Goal: Task Accomplishment & Management: Use online tool/utility

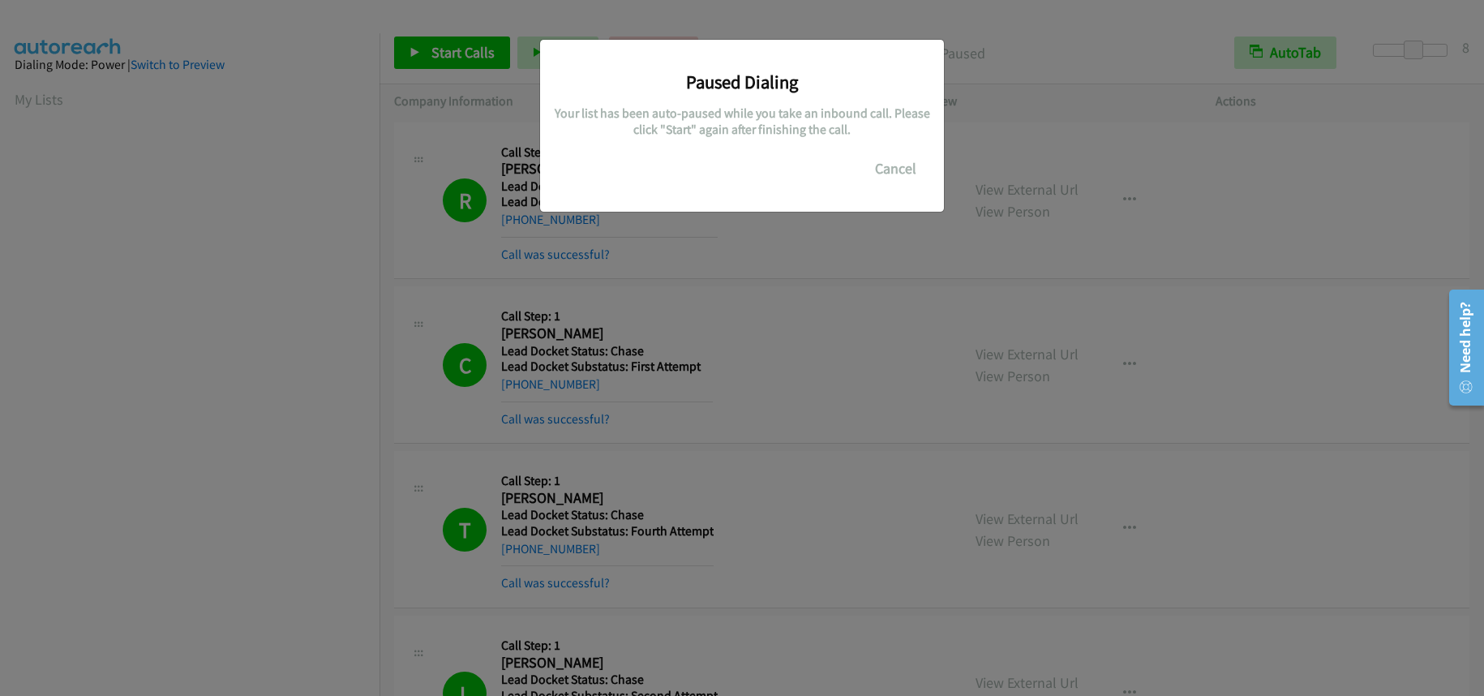
scroll to position [213, 0]
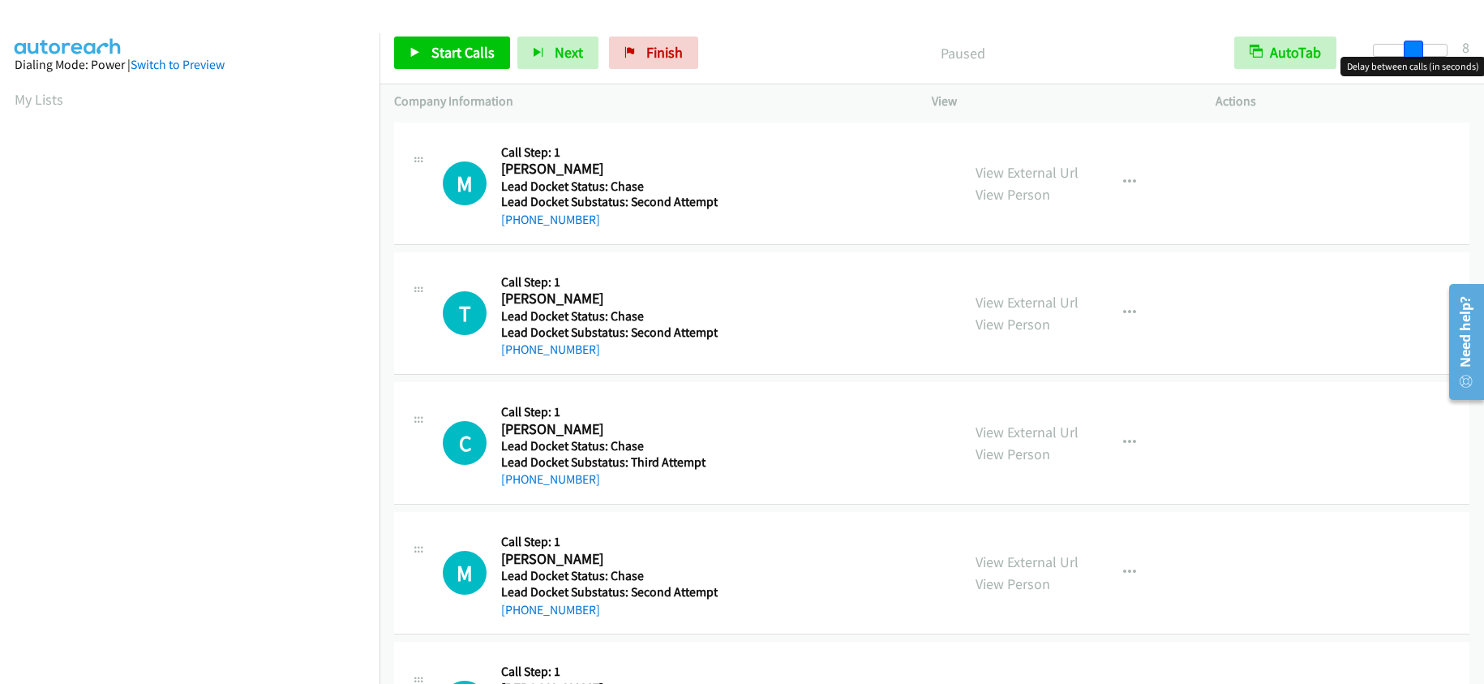
drag, startPoint x: 1381, startPoint y: 47, endPoint x: 1417, endPoint y: 50, distance: 36.6
click at [1417, 50] on span at bounding box center [1413, 50] width 19 height 19
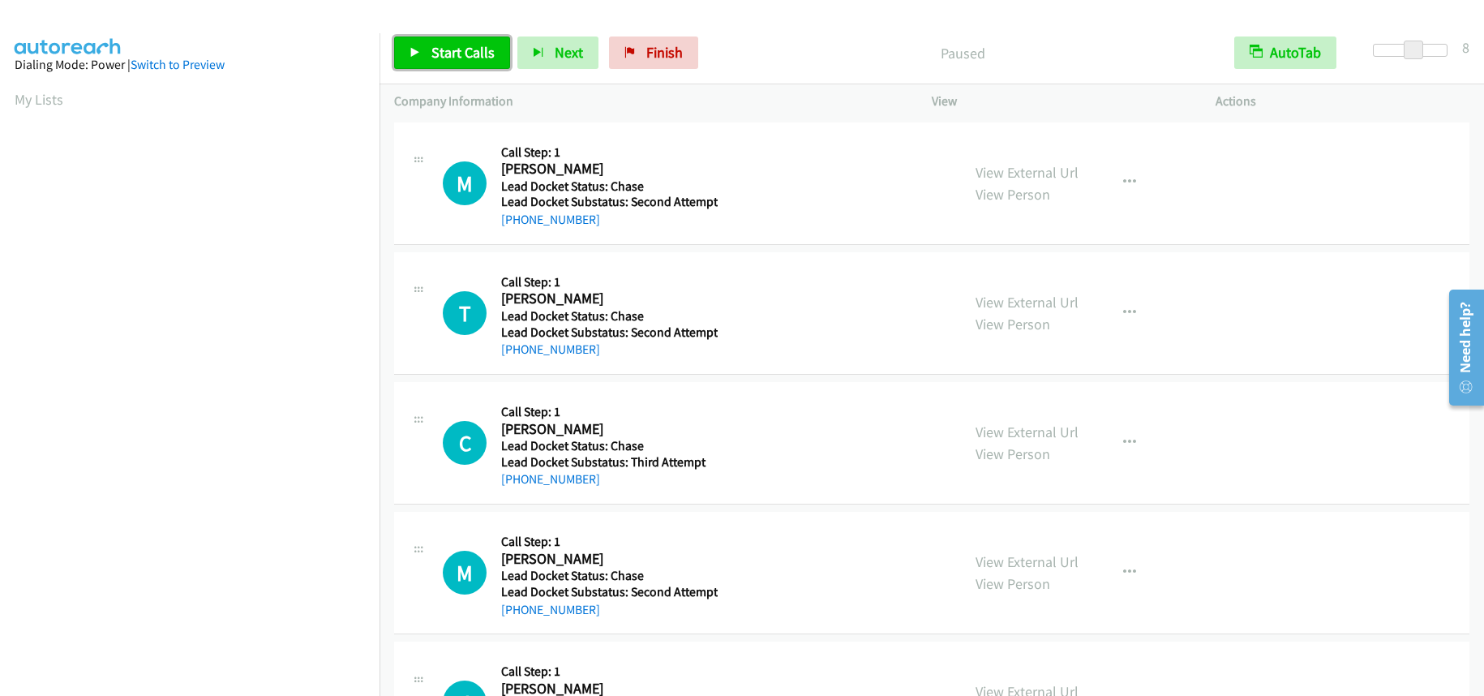
click at [430, 46] on link "Start Calls" at bounding box center [452, 52] width 116 height 32
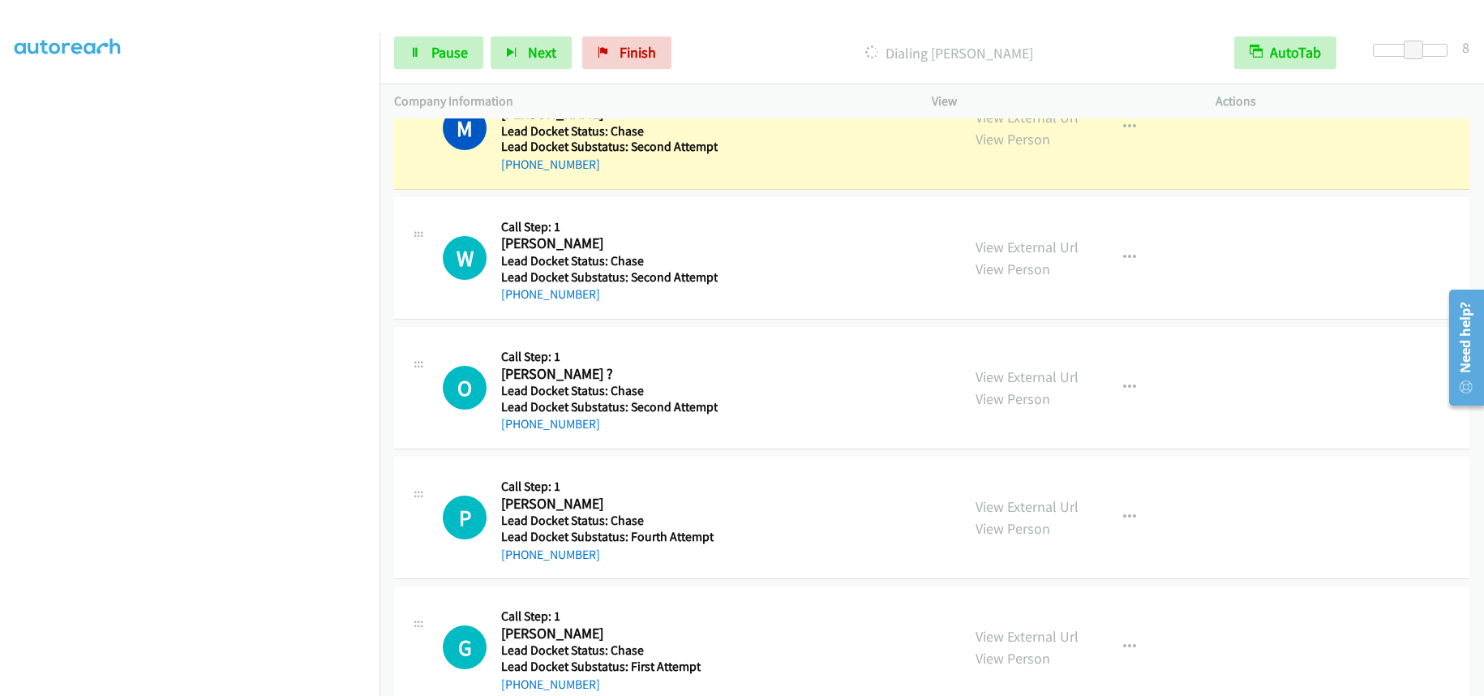
scroll to position [1865, 0]
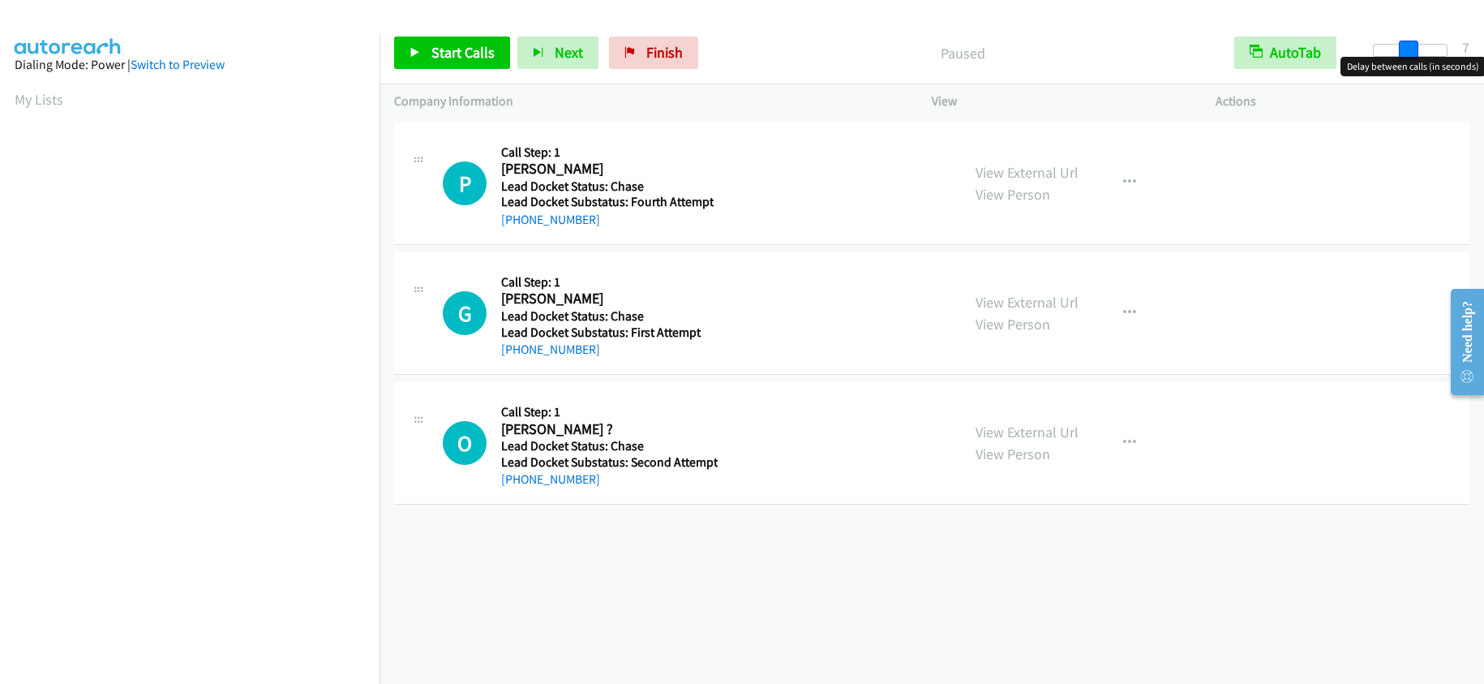
drag, startPoint x: 1378, startPoint y: 49, endPoint x: 1412, endPoint y: 41, distance: 34.8
click at [1412, 41] on span at bounding box center [1408, 50] width 19 height 19
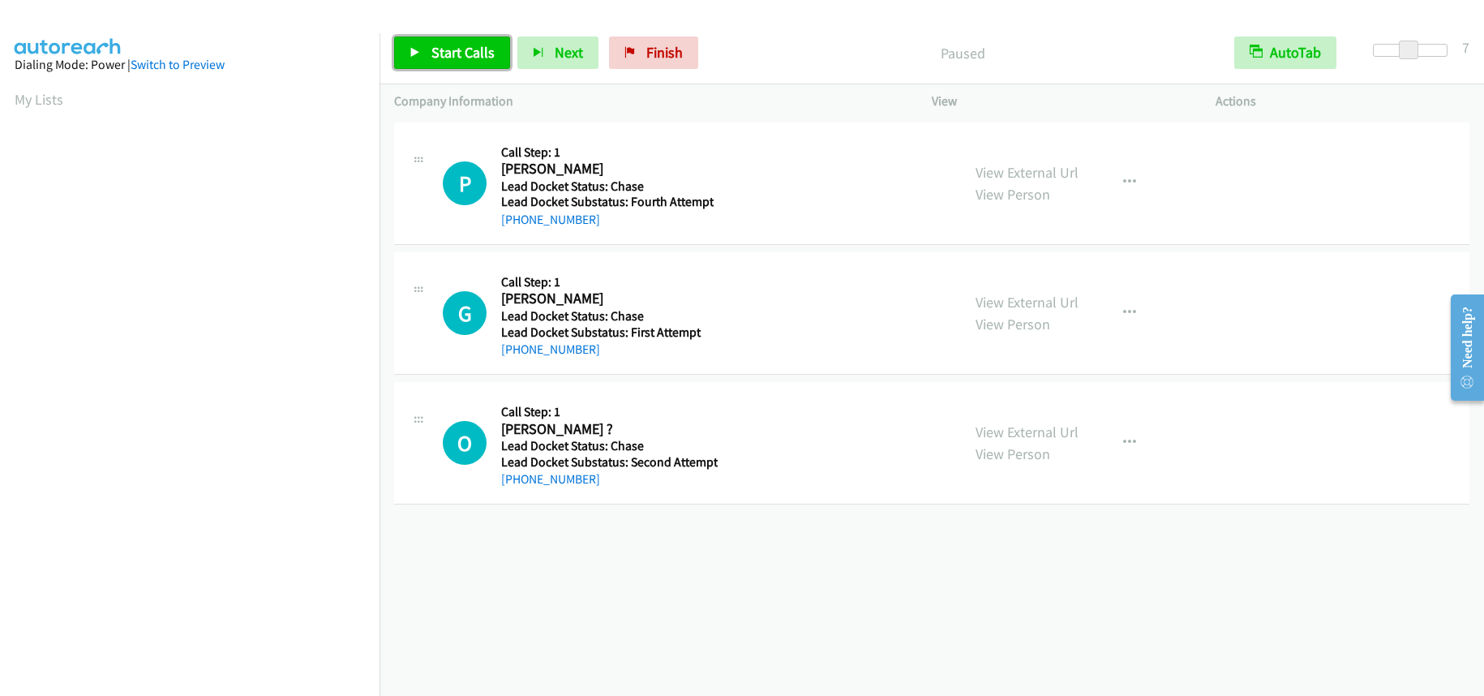
click at [417, 54] on icon at bounding box center [414, 53] width 11 height 11
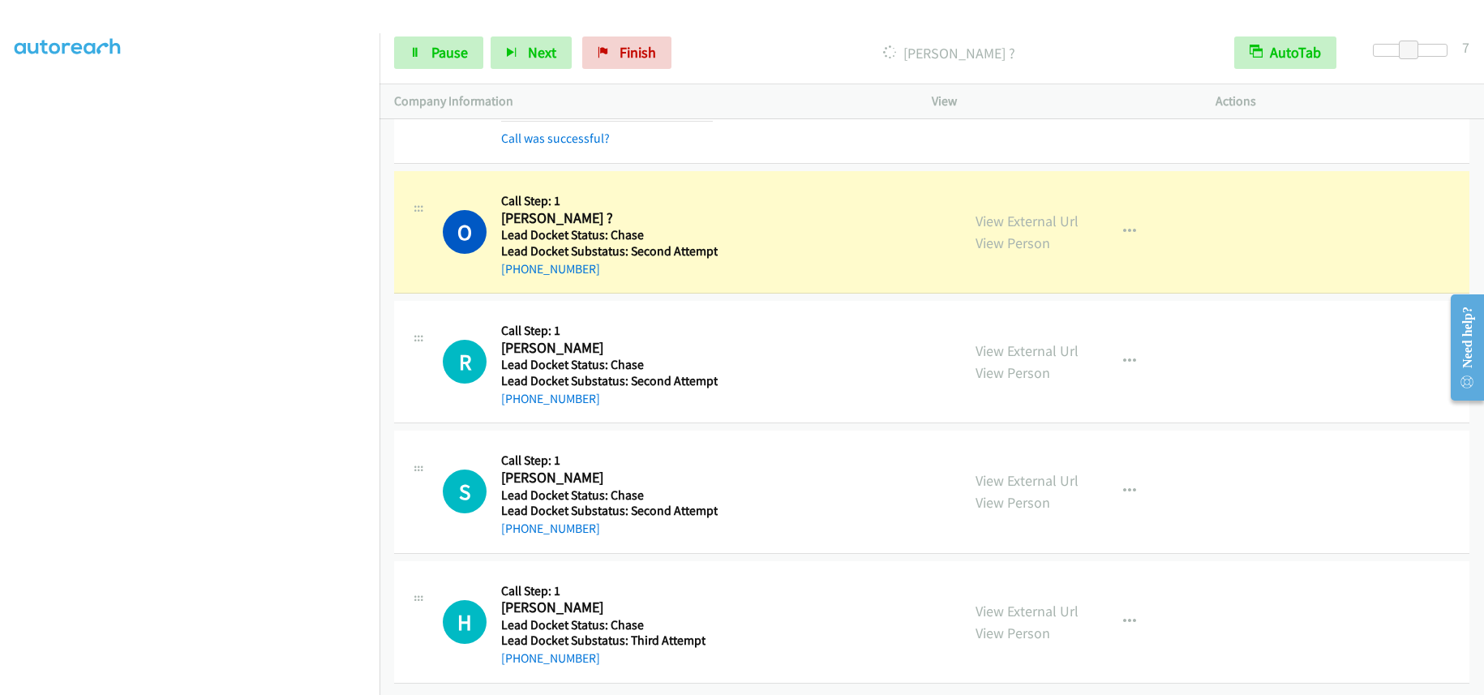
scroll to position [293, 0]
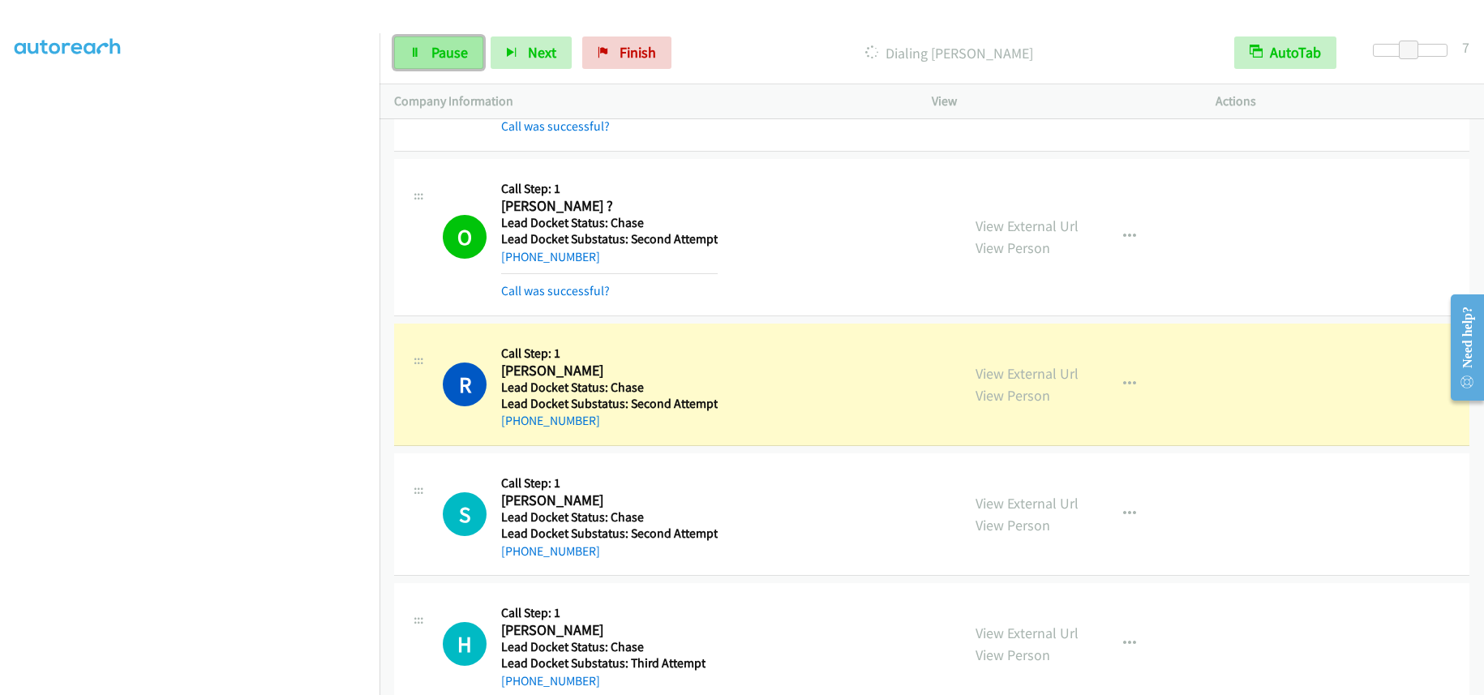
click at [450, 62] on link "Pause" at bounding box center [438, 52] width 89 height 32
